Goal: Find specific page/section: Find specific page/section

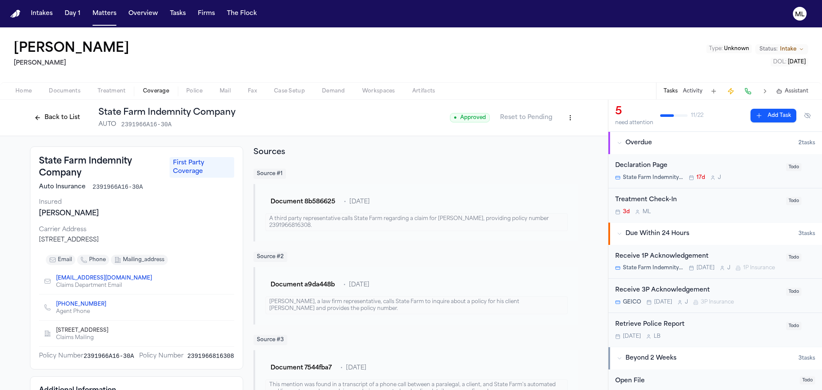
scroll to position [257, 0]
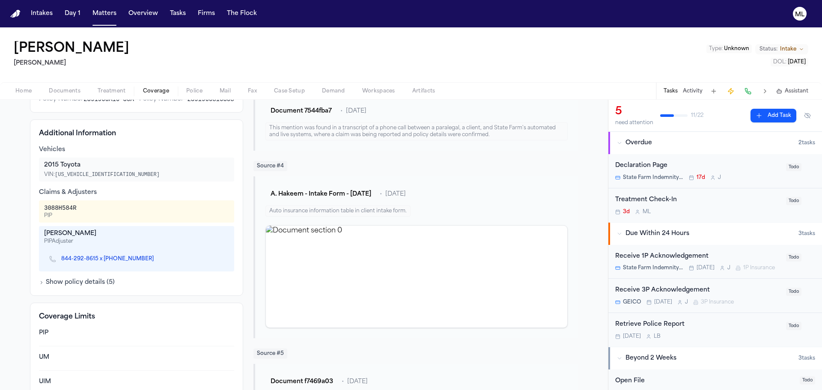
click at [107, 17] on button "Matters" at bounding box center [104, 13] width 31 height 15
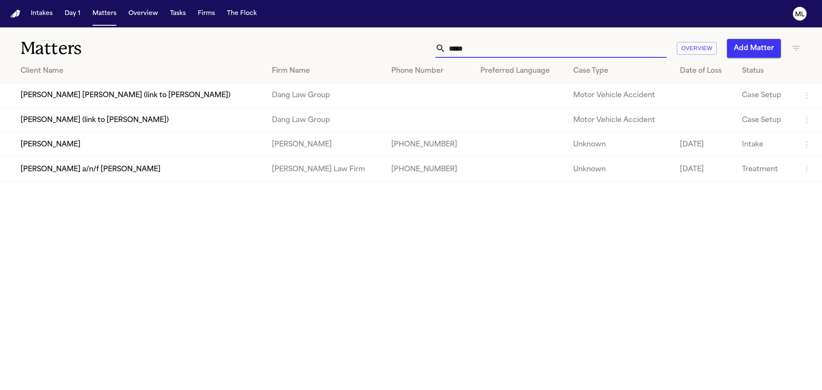
drag, startPoint x: 492, startPoint y: 49, endPoint x: 399, endPoint y: 45, distance: 93.0
click at [401, 50] on div "***** Overview Add Matter" at bounding box center [525, 48] width 554 height 19
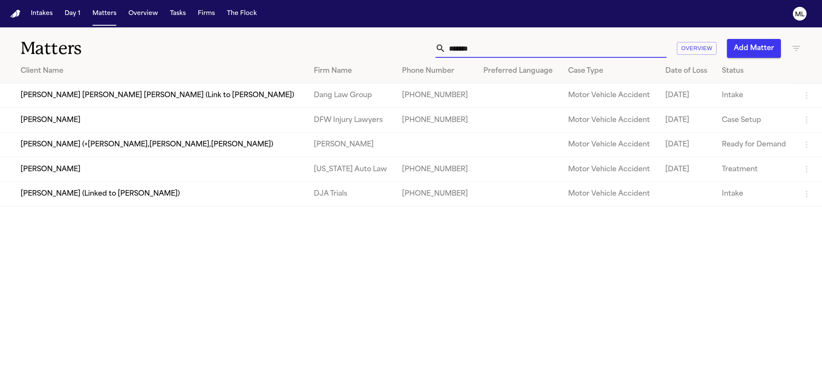
type input "*******"
click at [179, 115] on td "[PERSON_NAME]" at bounding box center [153, 120] width 307 height 24
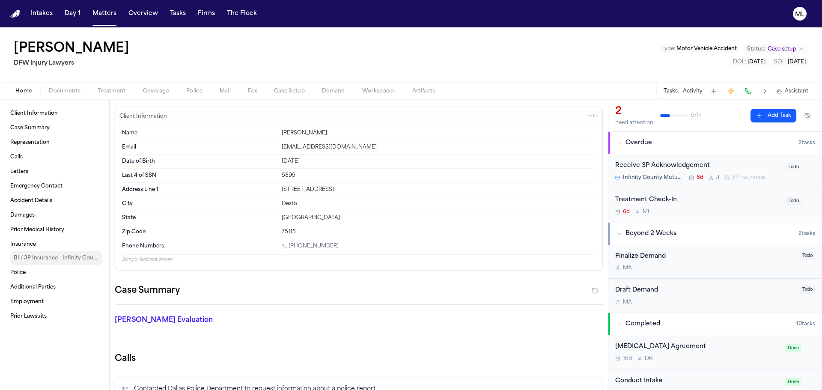
click at [78, 261] on span "BI / 3P Insurance - Infinity County Mutual Ins. Co." at bounding box center [56, 258] width 85 height 7
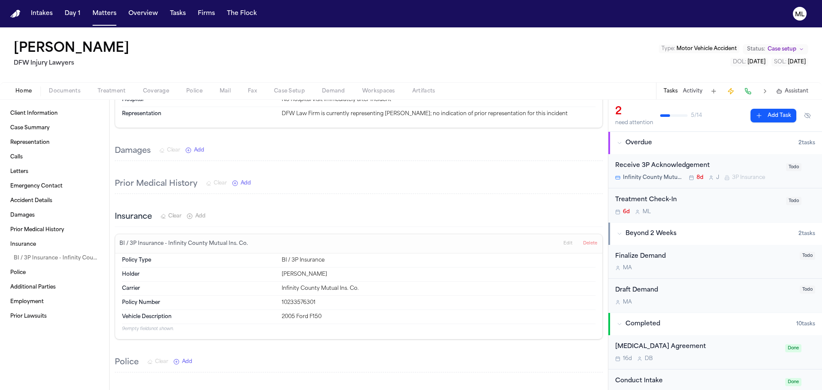
scroll to position [1421, 0]
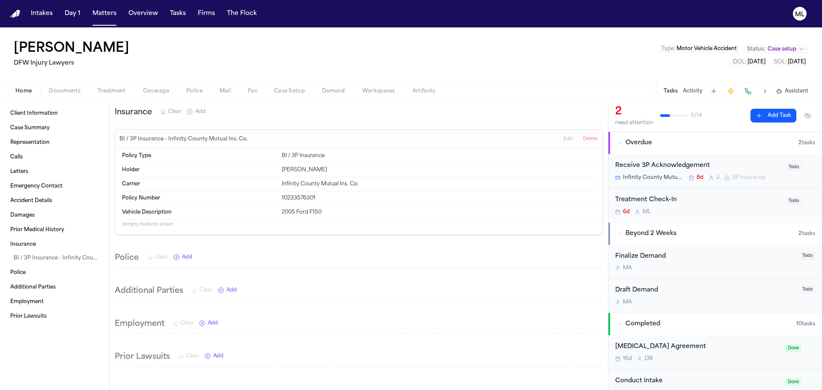
click at [158, 94] on span "Coverage" at bounding box center [156, 91] width 26 height 7
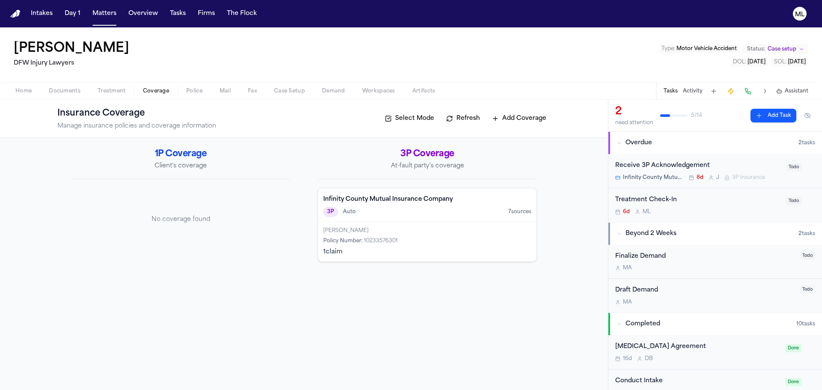
click at [421, 221] on div "Infinity County Mutual Insurance Company 3P Auto 7 source s" at bounding box center [427, 205] width 218 height 34
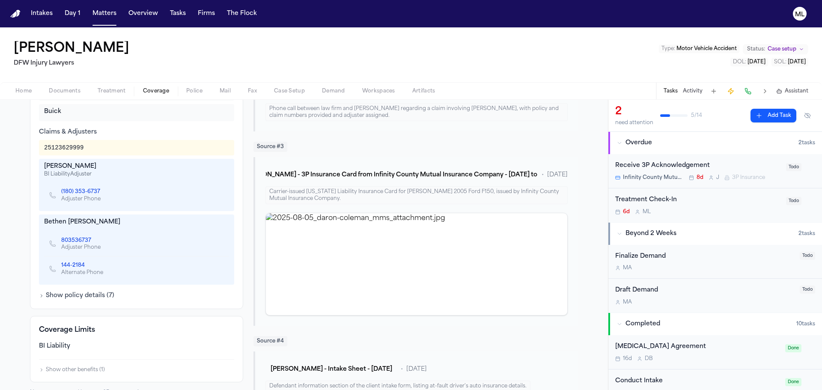
scroll to position [300, 0]
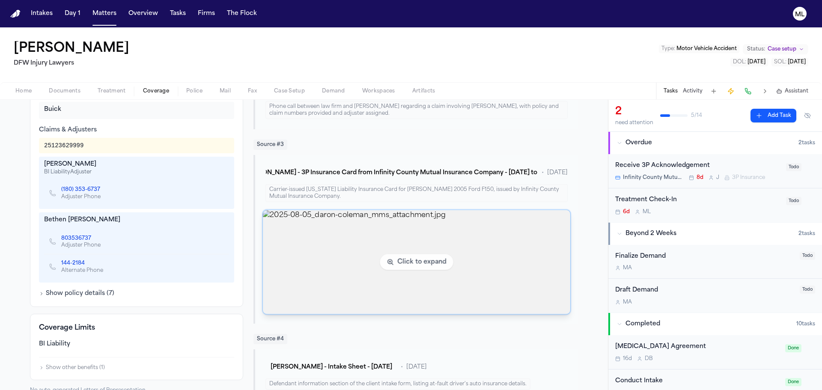
click at [316, 244] on img "View image 2025-08-05_daron-coleman_mms_attachment.jpg" at bounding box center [416, 262] width 307 height 104
